Goal: Task Accomplishment & Management: Manage account settings

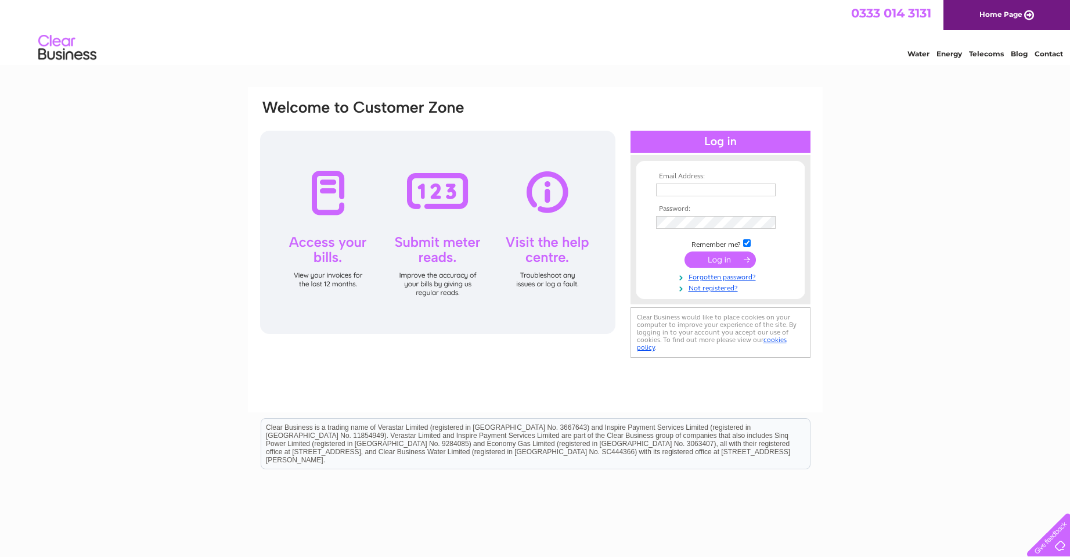
type input "[EMAIL_ADDRESS][DOMAIN_NAME]"
click at [717, 256] on input "submit" at bounding box center [720, 261] width 71 height 16
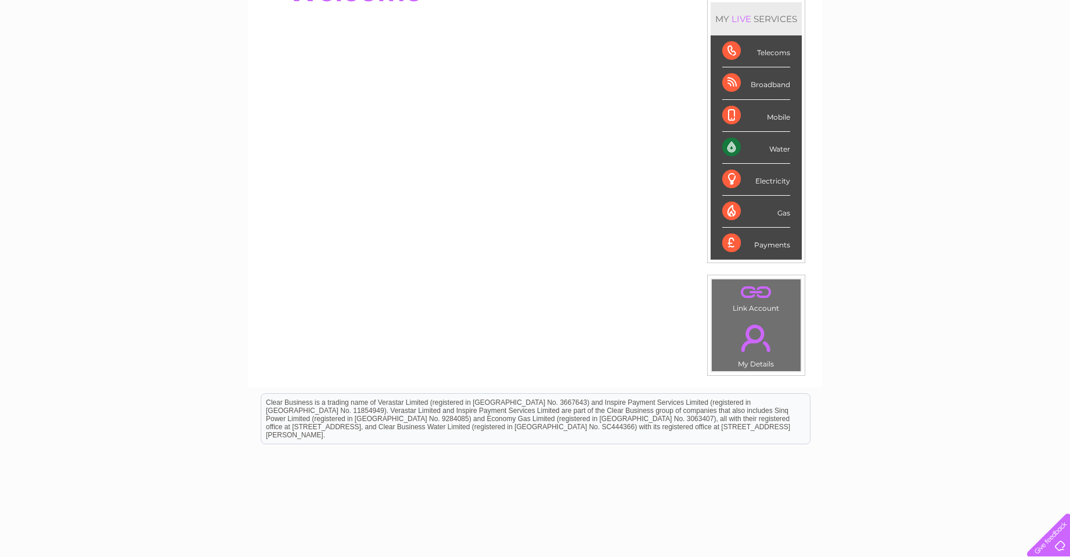
scroll to position [174, 0]
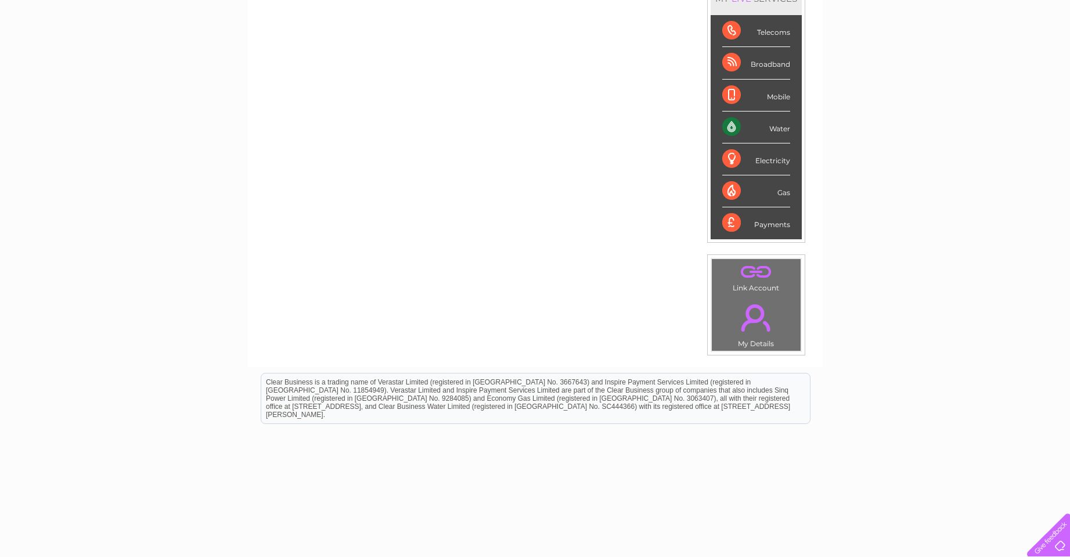
click at [778, 132] on div "Water" at bounding box center [756, 127] width 68 height 32
click at [731, 127] on div "Water" at bounding box center [756, 127] width 68 height 32
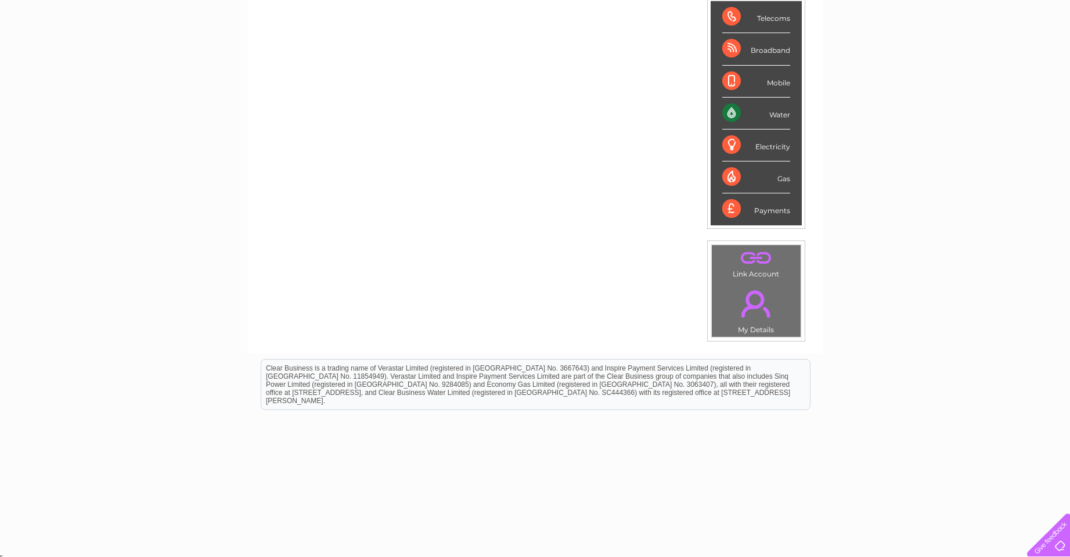
scroll to position [192, 0]
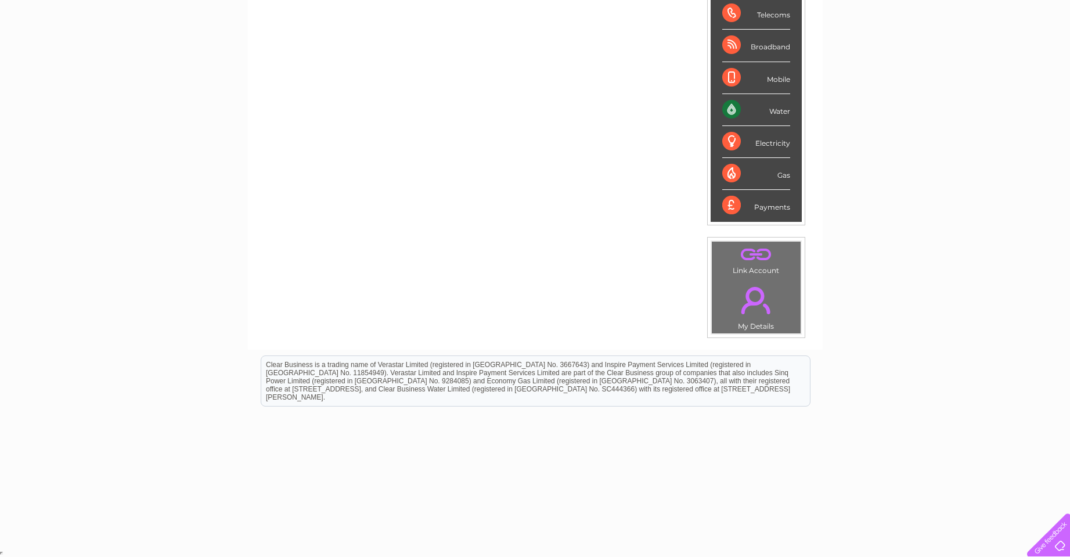
click at [749, 258] on link "." at bounding box center [756, 254] width 83 height 20
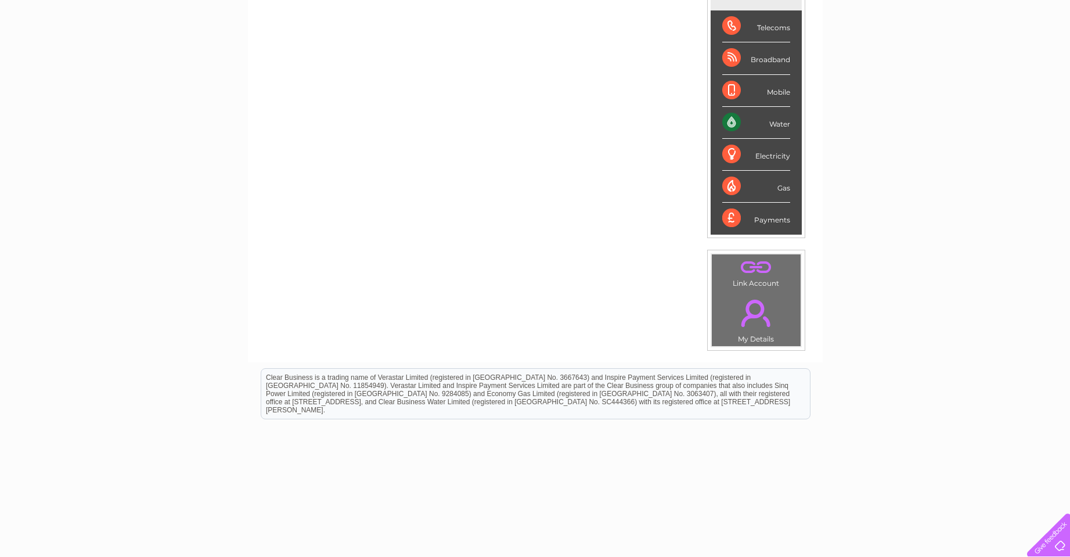
click at [755, 310] on link "." at bounding box center [756, 313] width 83 height 41
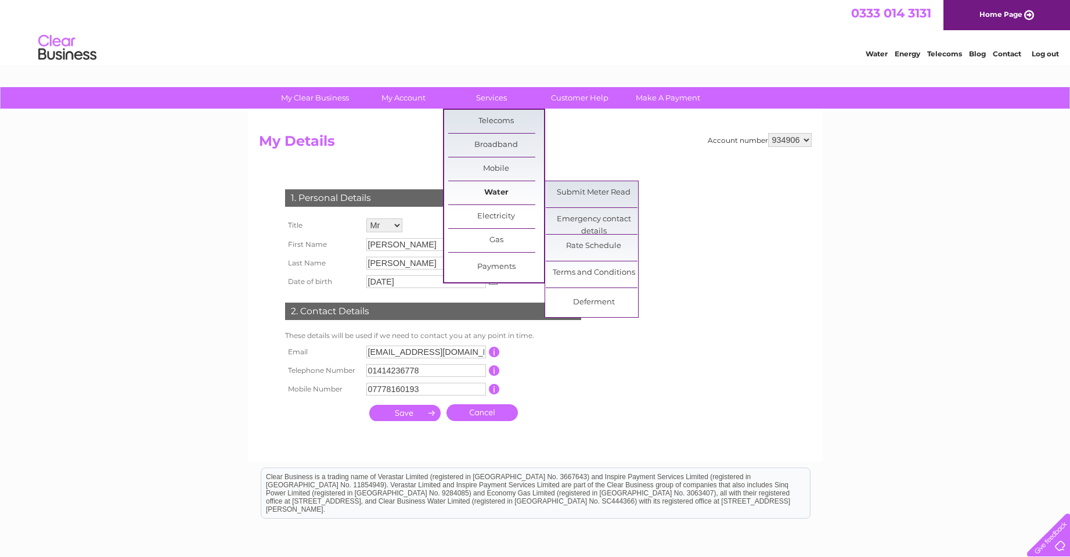
click at [486, 193] on link "Water" at bounding box center [496, 192] width 96 height 23
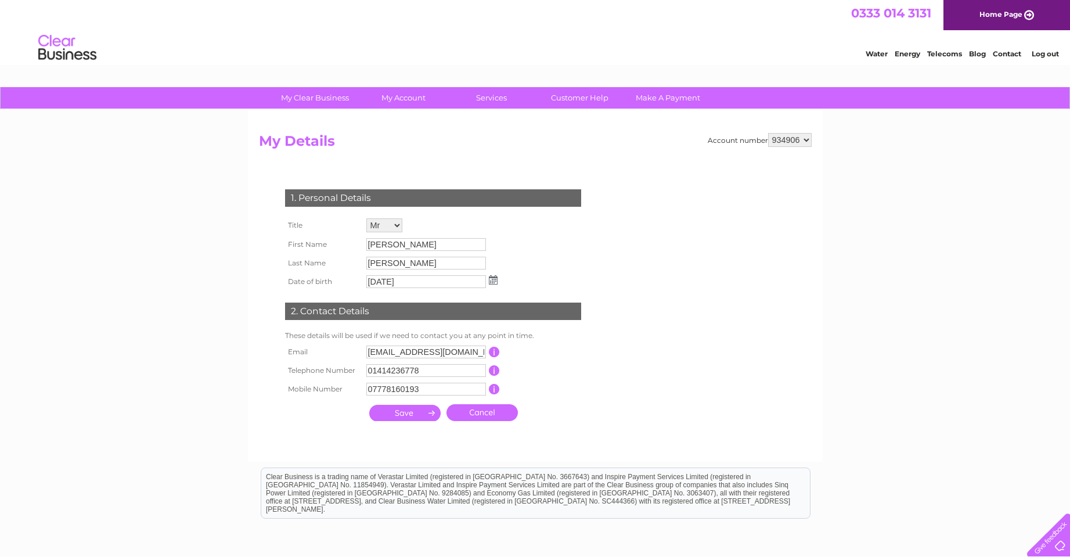
click at [422, 412] on input "submit" at bounding box center [404, 413] width 71 height 16
click at [428, 412] on input "submit" at bounding box center [404, 413] width 71 height 16
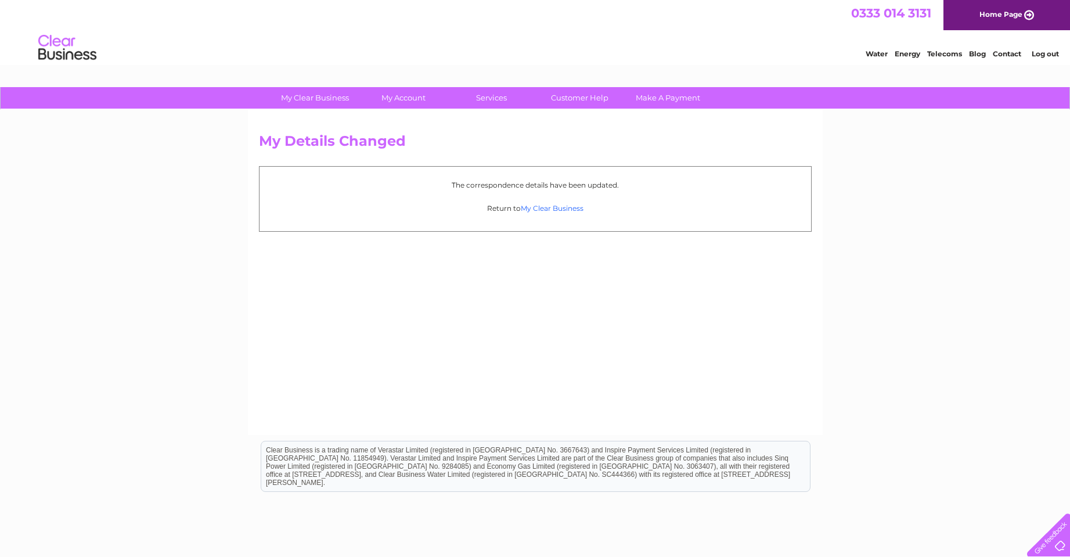
click at [570, 207] on link "My Clear Business" at bounding box center [552, 208] width 63 height 9
